Goal: Information Seeking & Learning: Learn about a topic

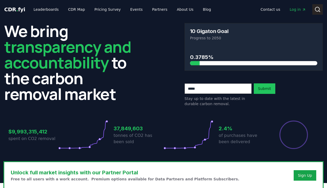
click at [317, 10] on icon at bounding box center [317, 9] width 6 height 6
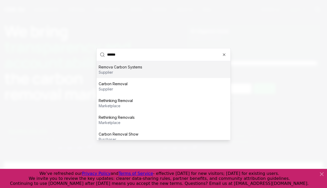
type input "******"
click at [139, 67] on p "Remova Carbon Systems" at bounding box center [121, 66] width 44 height 5
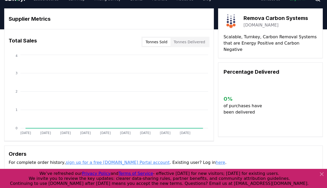
scroll to position [10, 0]
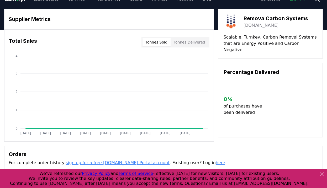
click at [184, 41] on button "Tonnes Delivered" at bounding box center [189, 42] width 38 height 8
click at [155, 42] on button "Tonnes Sold" at bounding box center [156, 42] width 28 height 8
click at [252, 17] on h3 "Remova Carbon Systems" at bounding box center [275, 18] width 64 height 8
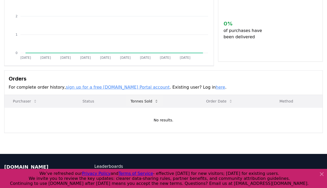
scroll to position [0, 0]
